Goal: Transaction & Acquisition: Purchase product/service

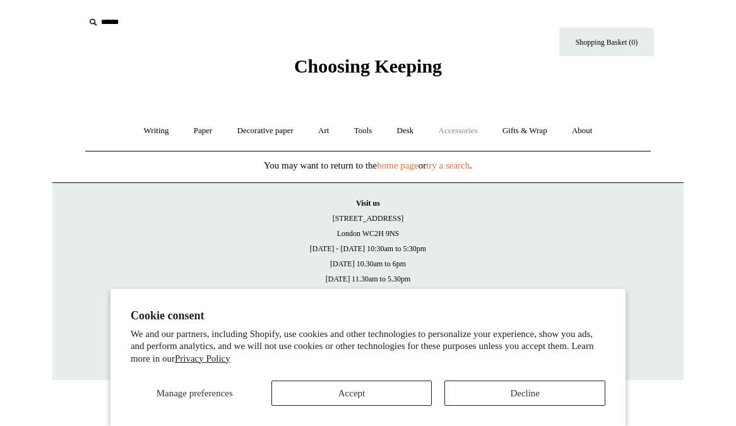
click at [470, 124] on link "Accessories +" at bounding box center [459, 130] width 62 height 33
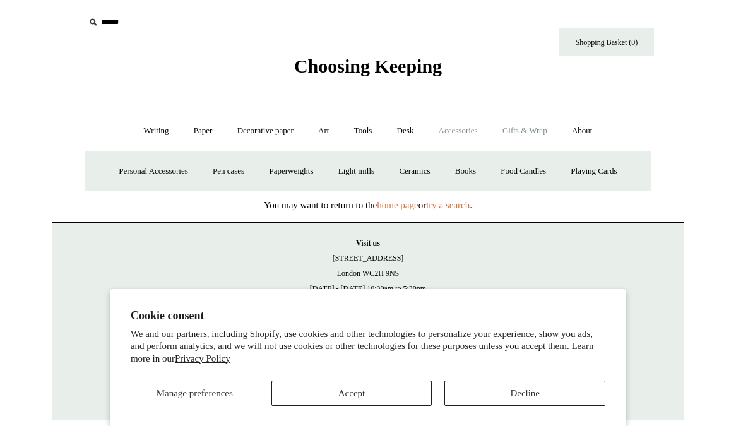
click at [529, 128] on link "Gifts & Wrap +" at bounding box center [525, 130] width 68 height 33
click at [318, 133] on link "Art +" at bounding box center [323, 130] width 33 height 33
click at [268, 133] on link "Decorative paper +" at bounding box center [265, 130] width 79 height 33
click at [197, 134] on link "Paper +" at bounding box center [204, 130] width 42 height 33
click at [472, 128] on link "Accessories +" at bounding box center [459, 130] width 62 height 33
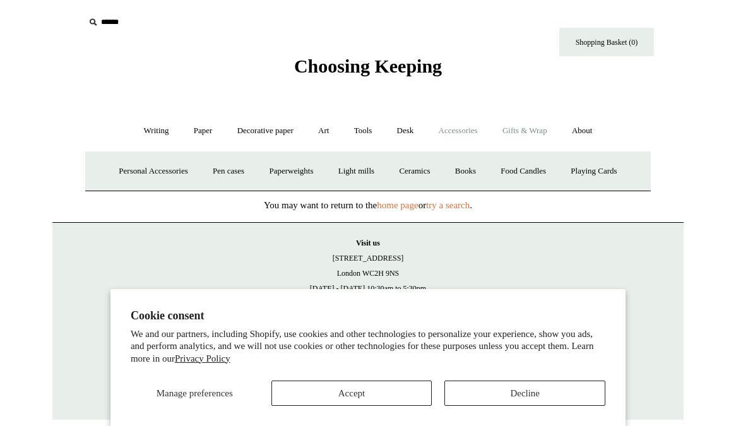
click at [519, 129] on link "Gifts & Wrap +" at bounding box center [525, 130] width 68 height 33
click at [165, 128] on link "Writing +" at bounding box center [157, 130] width 48 height 33
click at [361, 62] on span "Choosing Keeping" at bounding box center [368, 66] width 148 height 21
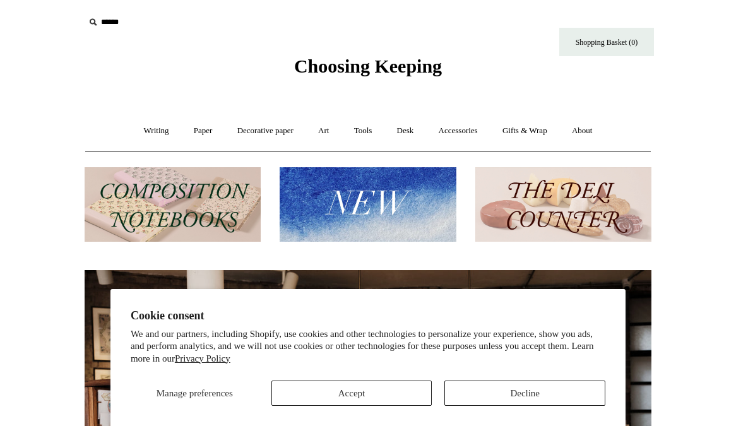
click at [111, 18] on input "text" at bounding box center [162, 22] width 155 height 23
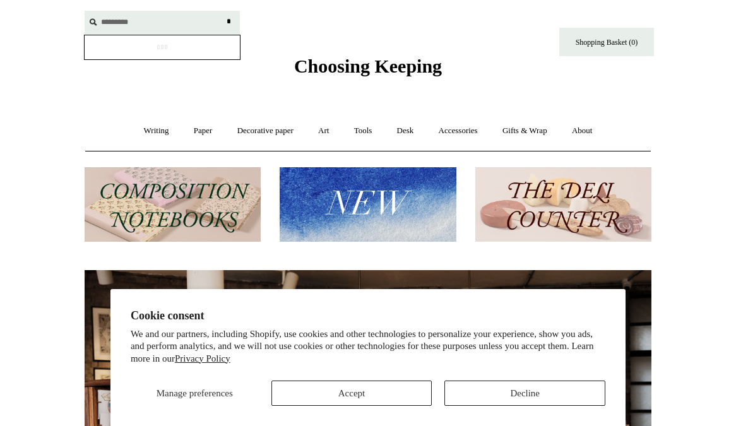
type input "*********"
click at [222, 11] on input "*" at bounding box center [228, 22] width 13 height 22
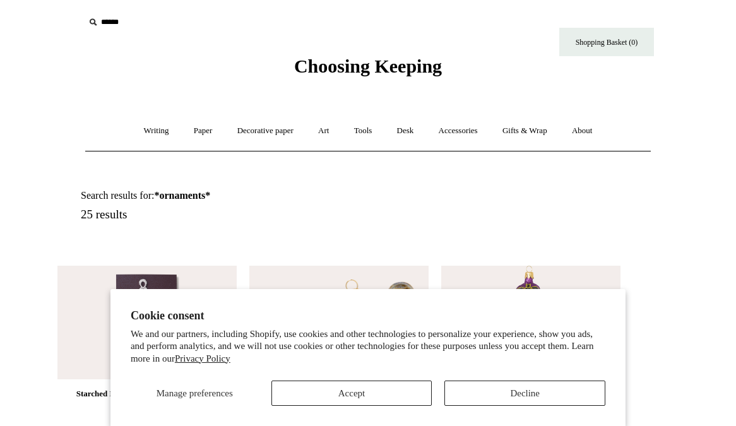
scroll to position [102, 0]
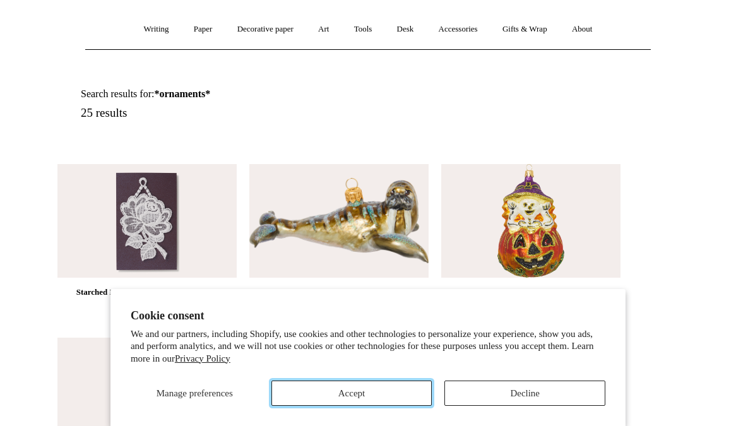
click at [371, 387] on button "Accept" at bounding box center [352, 393] width 161 height 25
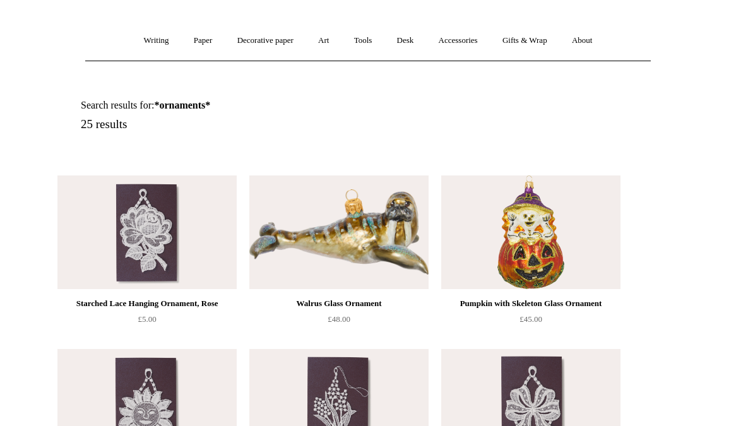
scroll to position [89, 0]
